Goal: Task Accomplishment & Management: Manage account settings

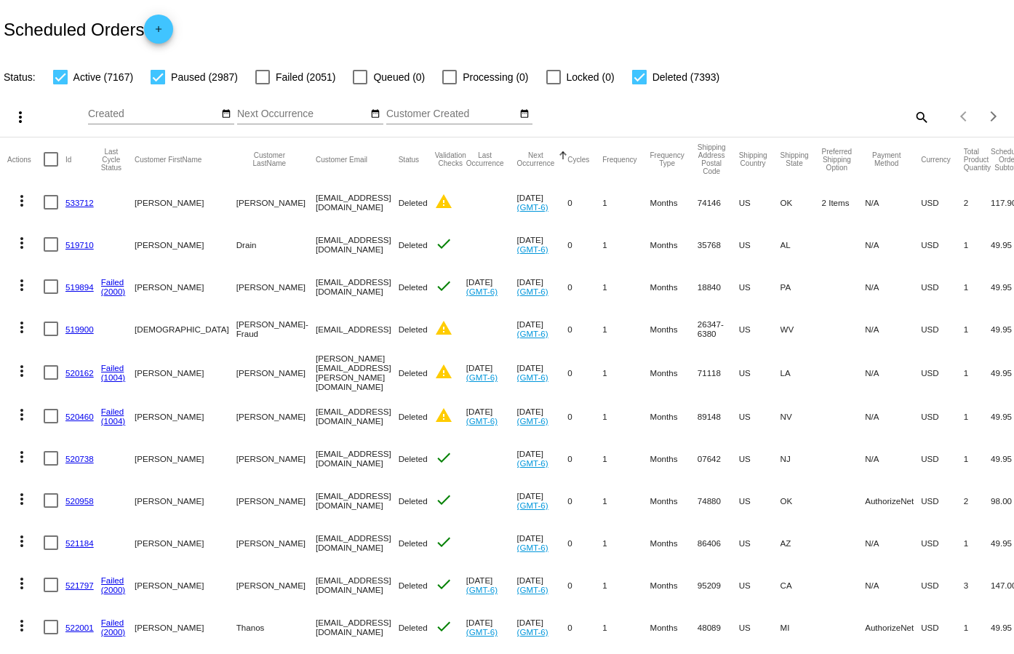
click at [912, 116] on mat-icon "search" at bounding box center [920, 116] width 17 height 23
paste input "769036"
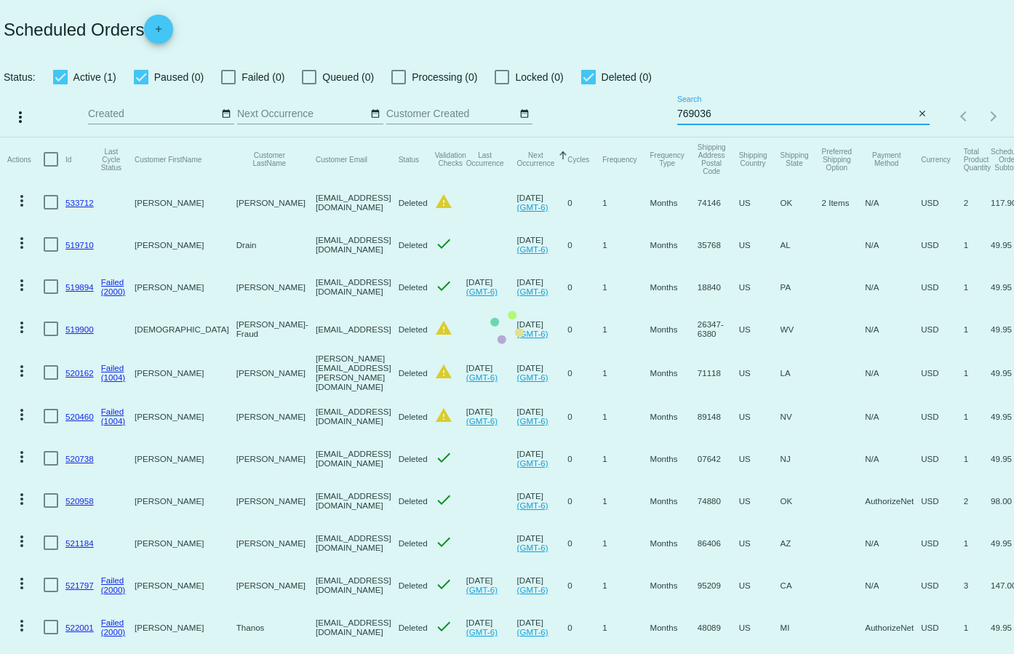
type input "769036"
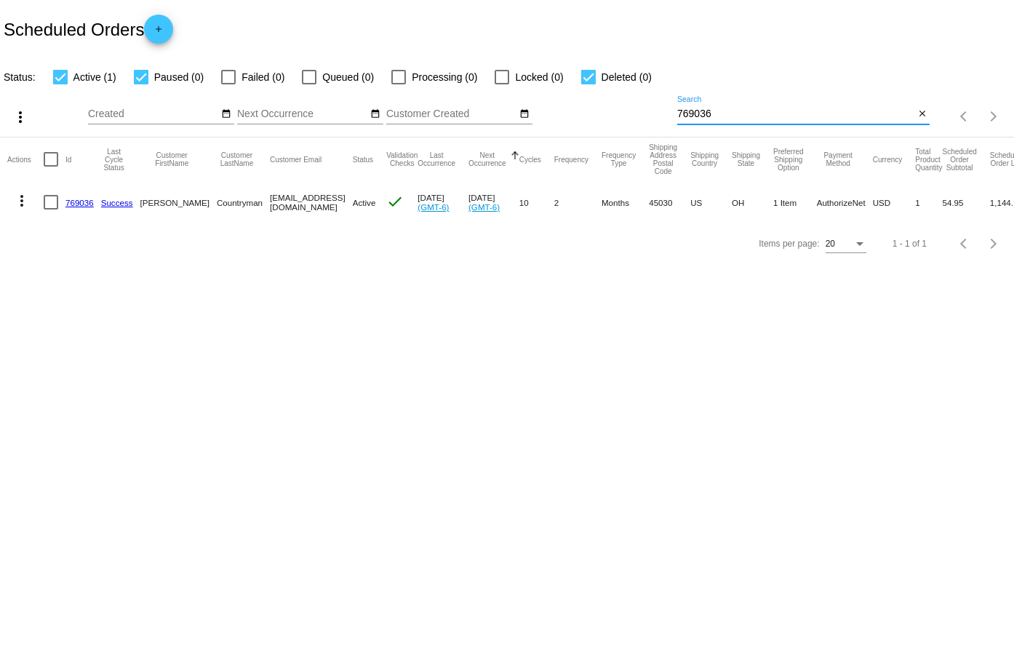
click at [84, 206] on link "769036" at bounding box center [79, 202] width 28 height 9
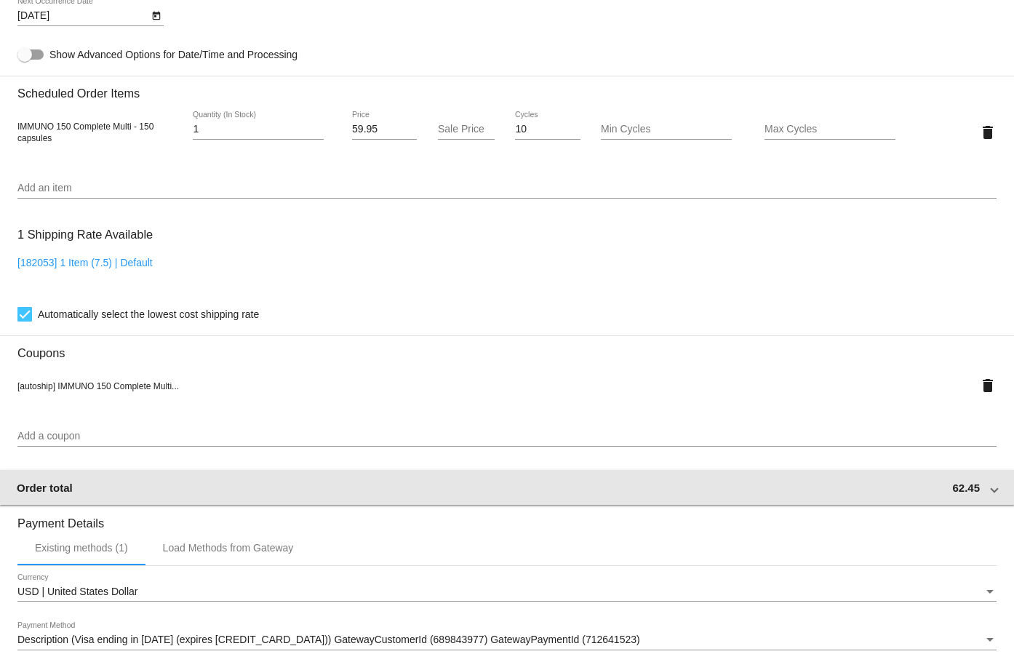
scroll to position [946, 0]
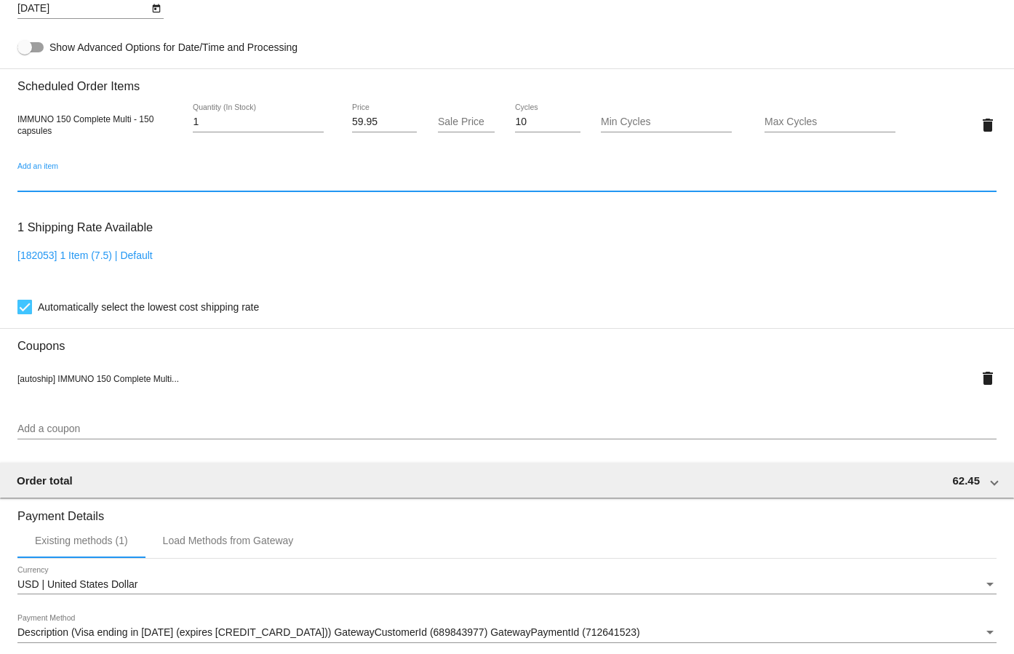
click at [65, 180] on input "Add an item" at bounding box center [506, 181] width 979 height 12
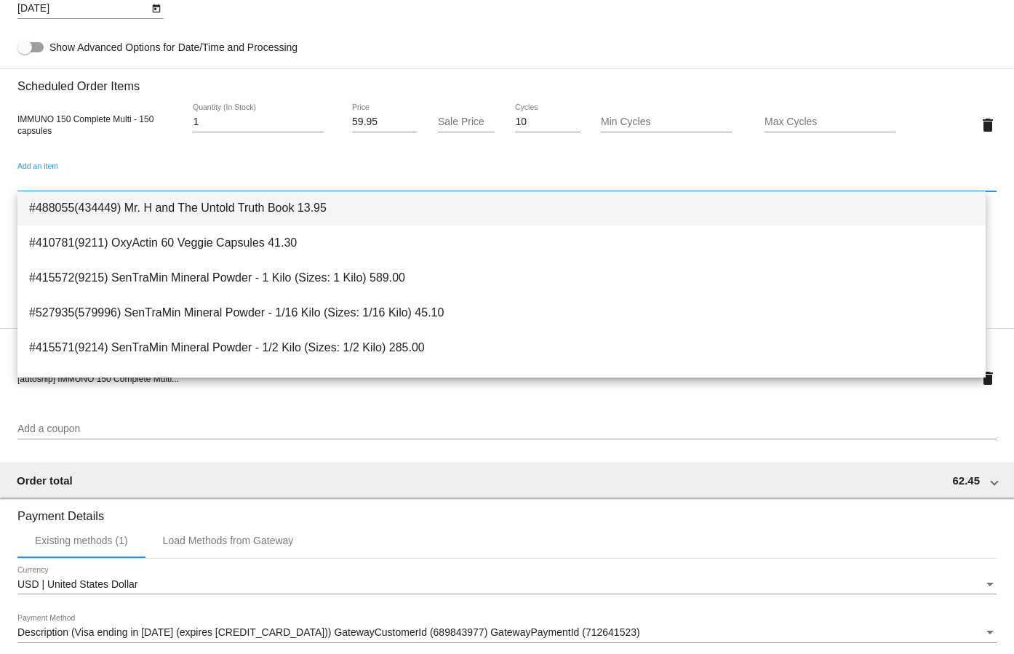
scroll to position [145, 0]
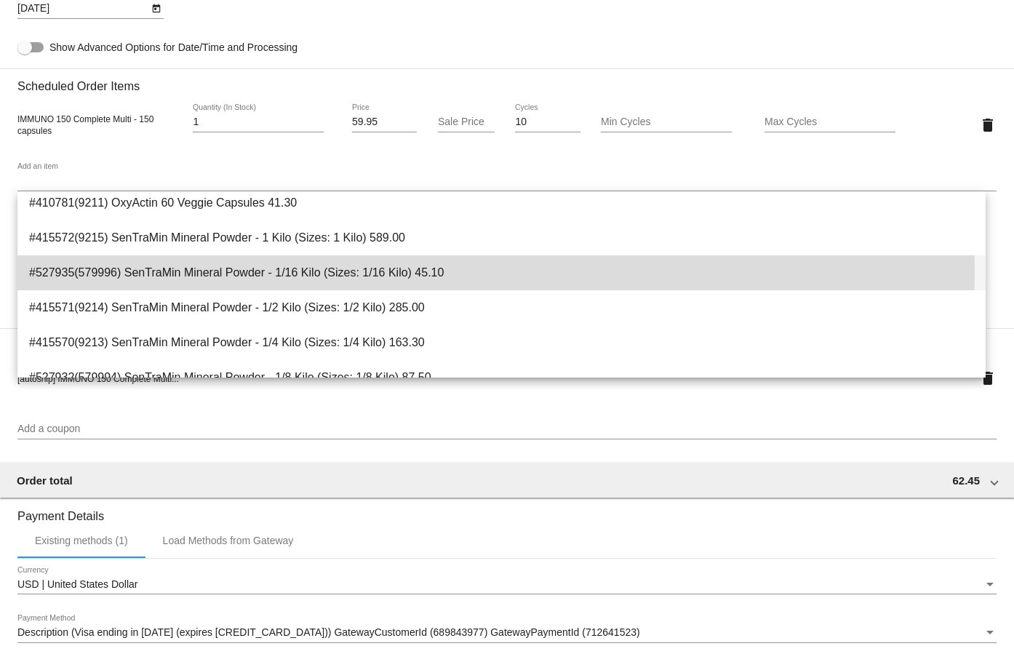
click at [310, 272] on span "#527935(579996) SenTraMin Mineral Powder - 1/16 Kilo (Sizes: 1/16 Kilo) 45.10" at bounding box center [501, 272] width 945 height 35
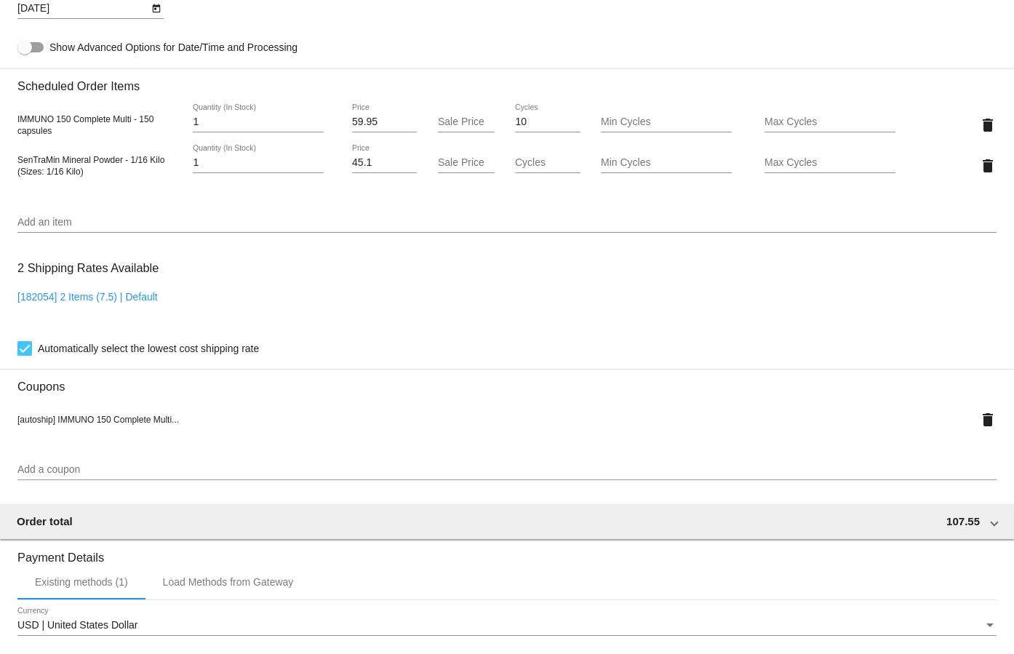
click at [144, 197] on mat-card-content "Customer 5166189: [PERSON_NAME] [EMAIL_ADDRESS][DOMAIN_NAME] Customer Shipping …" at bounding box center [506, 111] width 979 height 1462
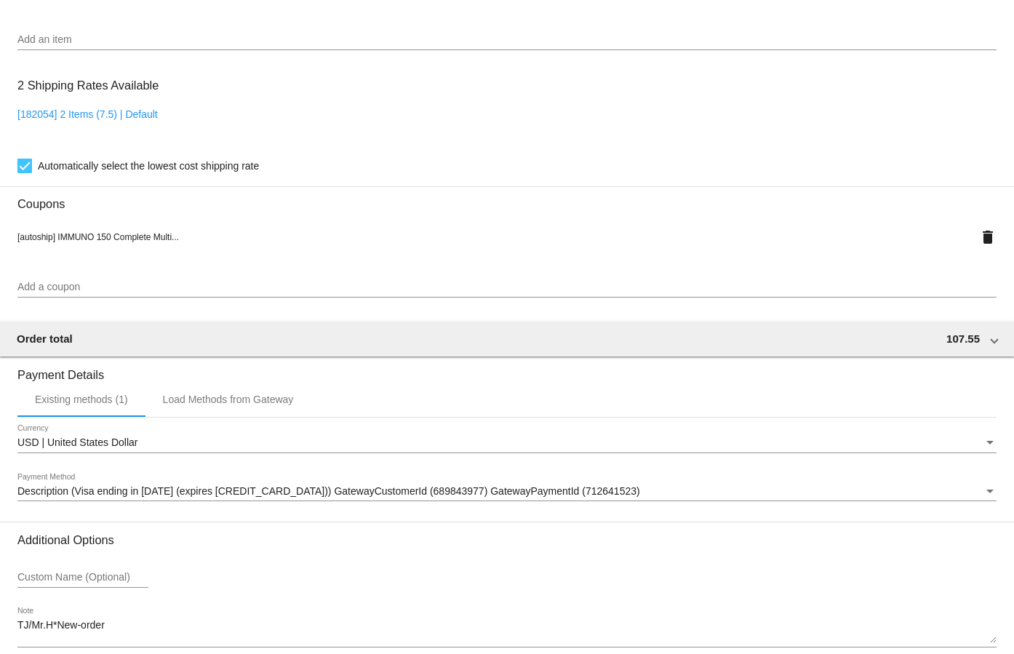
scroll to position [1201, 0]
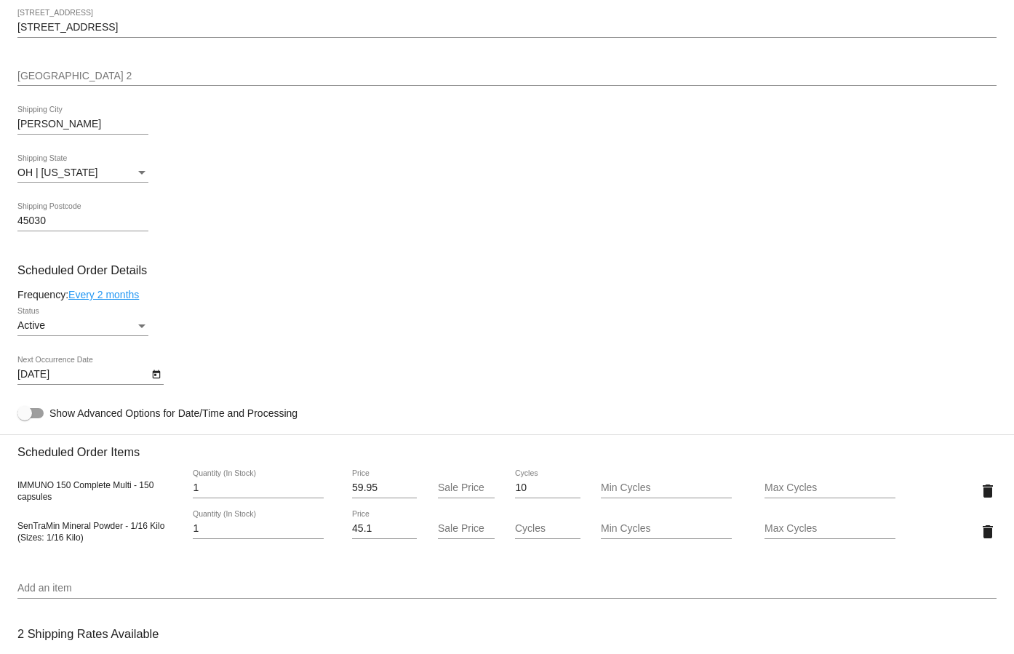
scroll to position [582, 0]
click at [105, 296] on link "Every 2 months" at bounding box center [103, 293] width 71 height 12
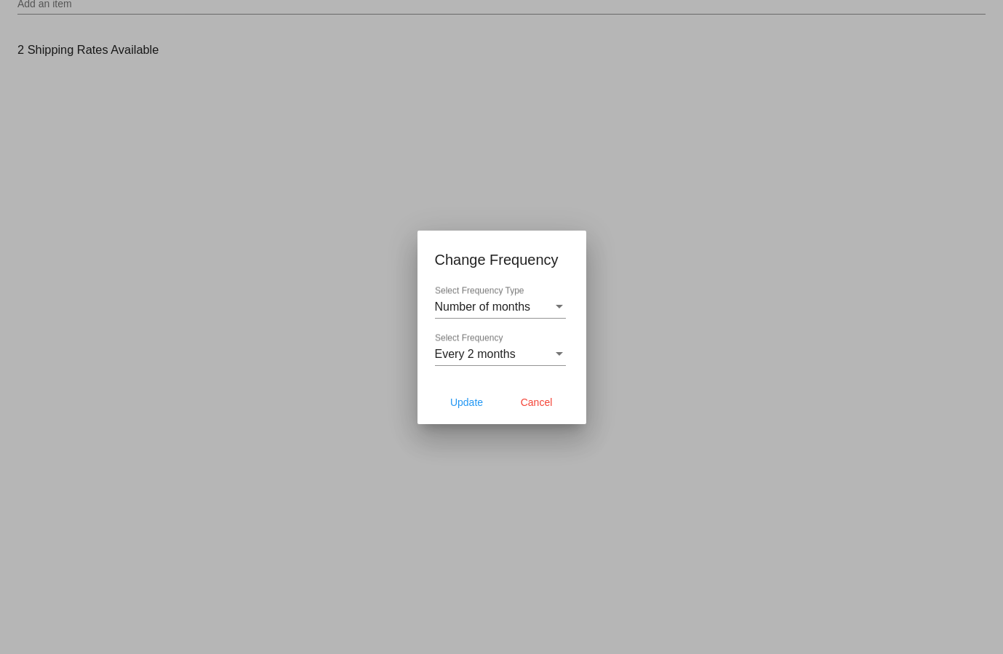
click at [466, 346] on div "Every 2 months Select Frequency" at bounding box center [500, 349] width 131 height 33
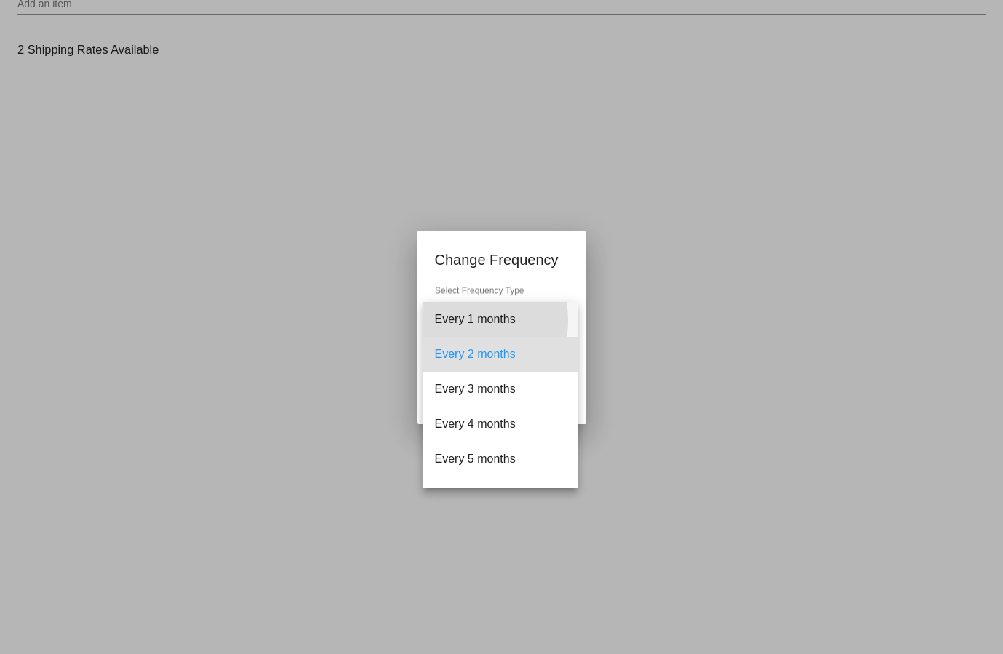
drag, startPoint x: 455, startPoint y: 321, endPoint x: 455, endPoint y: 343, distance: 22.6
click at [455, 320] on span "Every 1 months" at bounding box center [500, 319] width 131 height 35
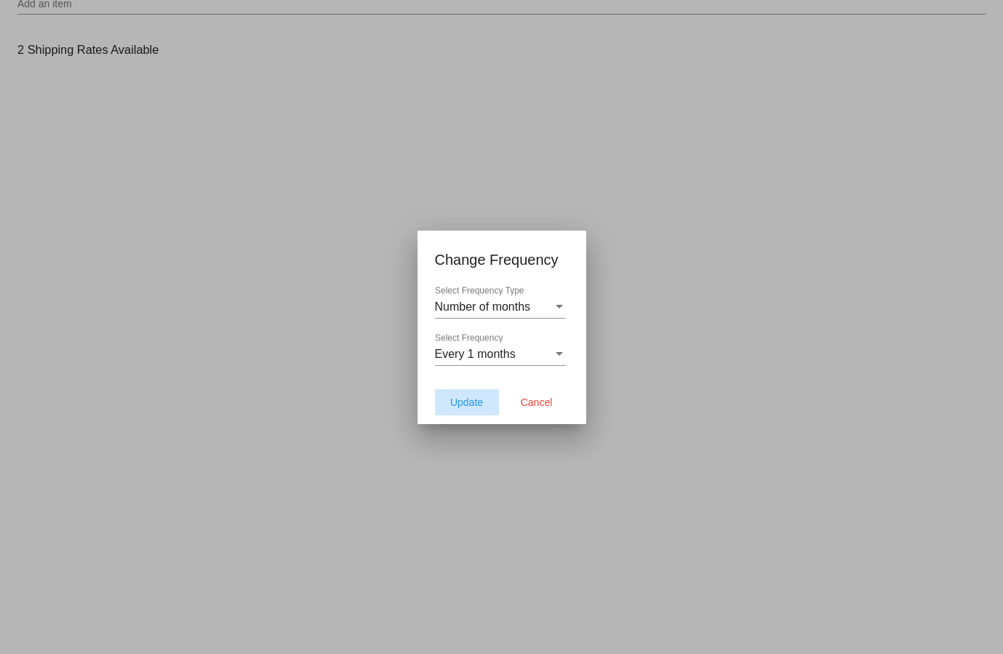
click at [450, 402] on span "Update" at bounding box center [466, 402] width 33 height 12
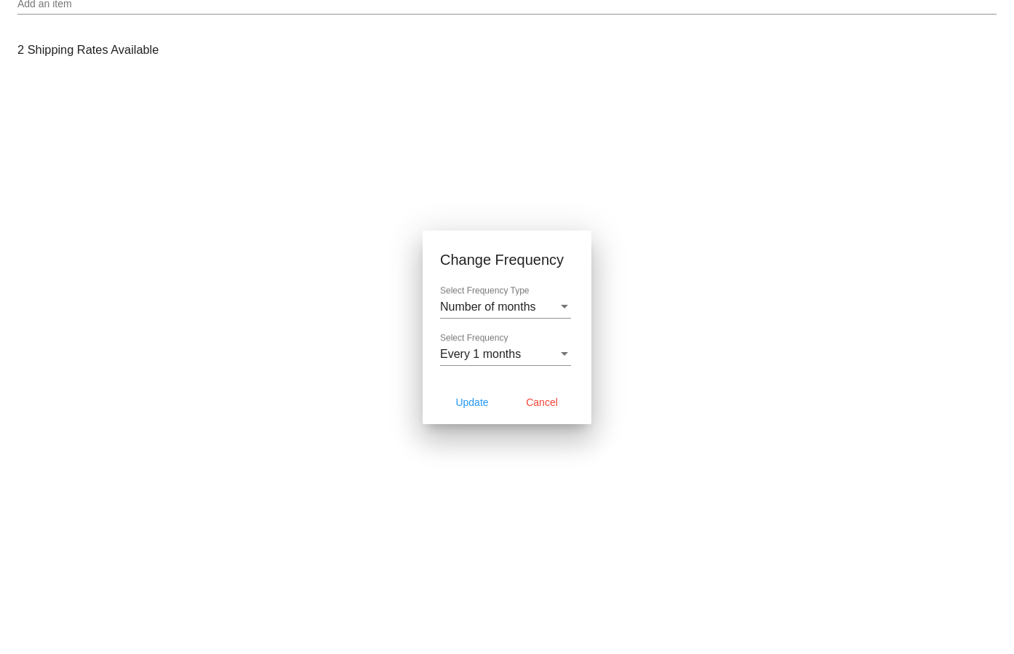
type input "[DATE]"
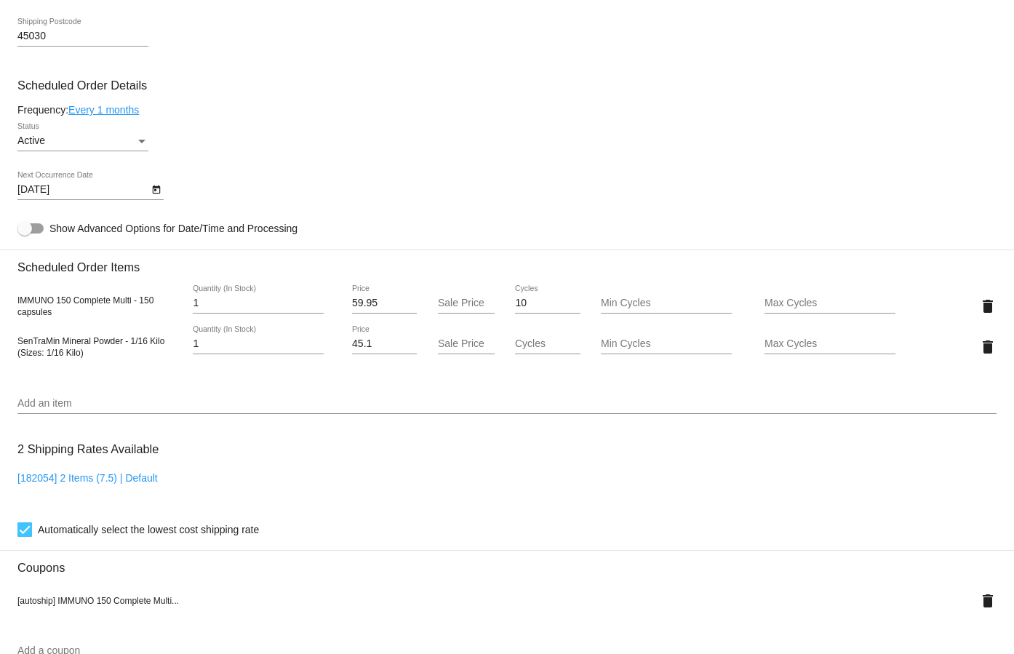
scroll to position [692, 0]
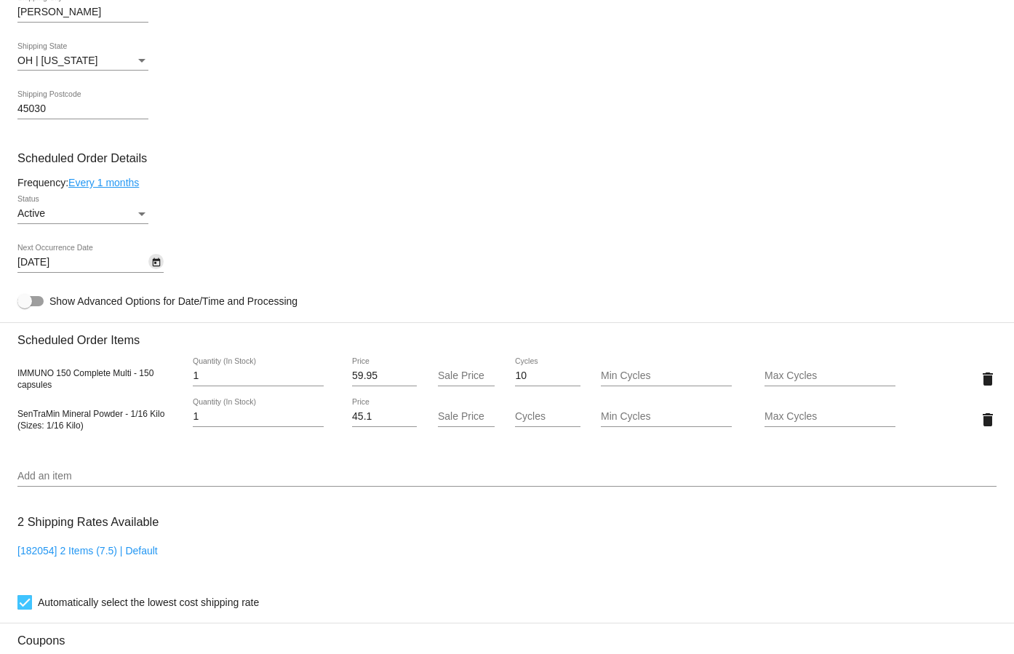
click at [156, 260] on icon "Open calendar" at bounding box center [156, 262] width 8 height 9
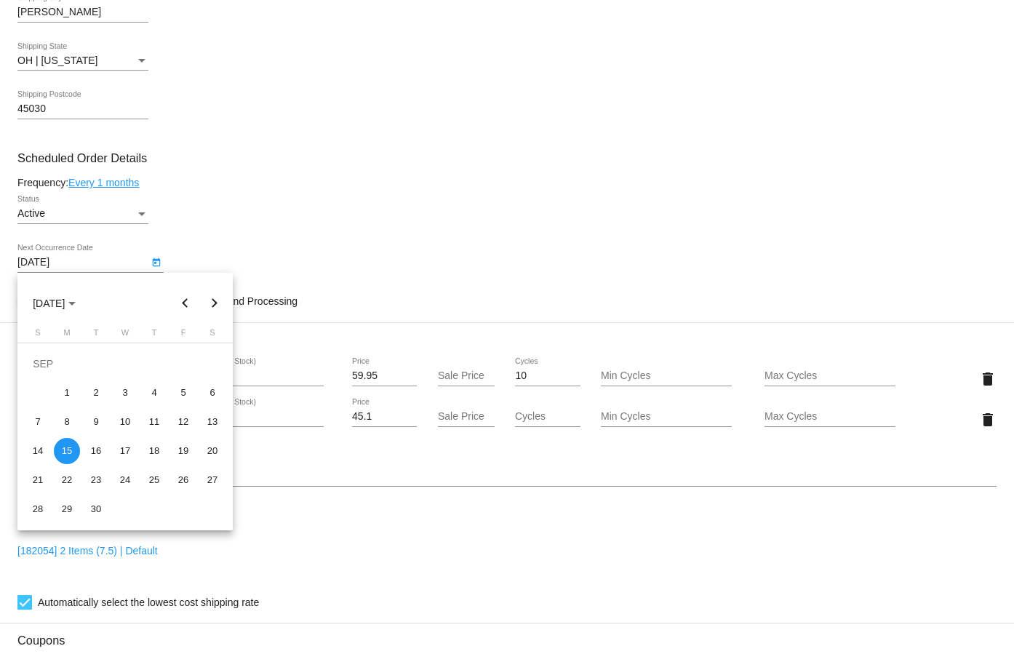
click at [245, 242] on div at bounding box center [507, 327] width 1014 height 654
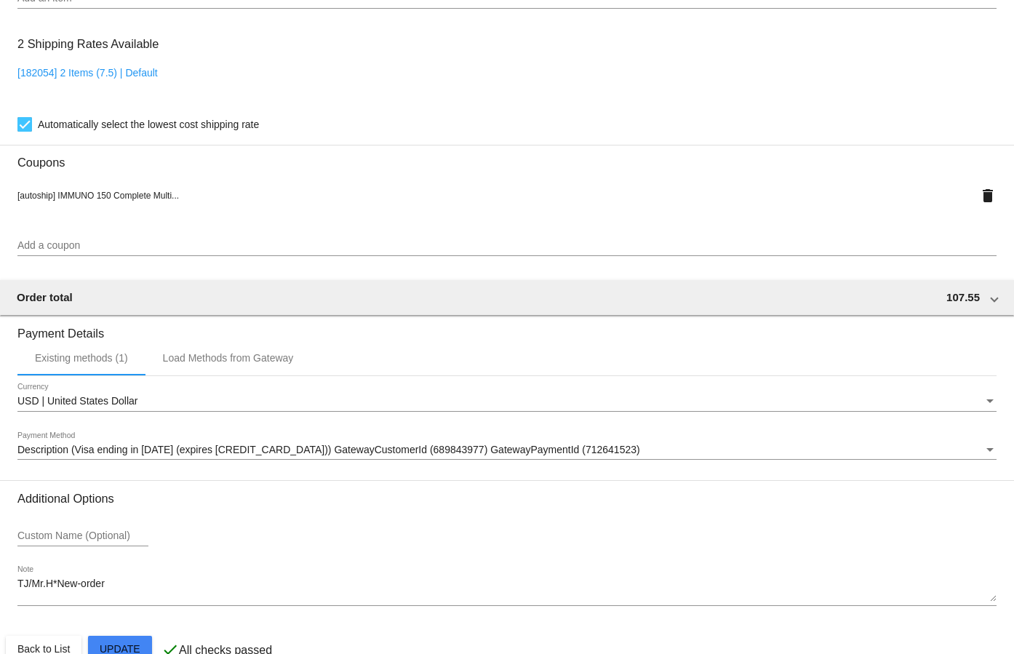
scroll to position [1201, 0]
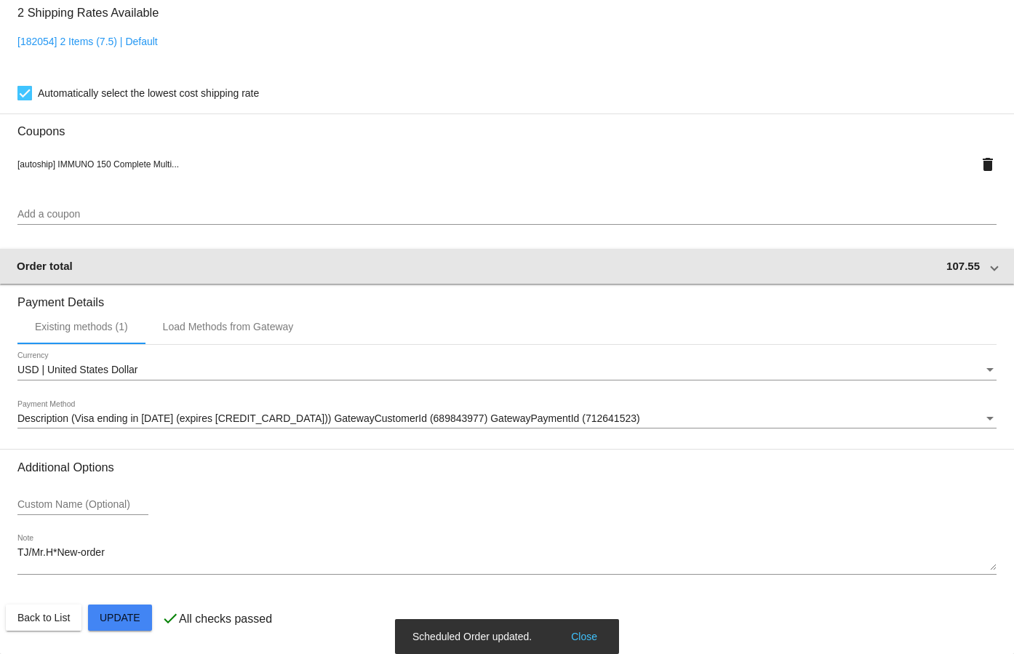
scroll to position [837, 0]
